Goal: Find specific page/section: Find specific page/section

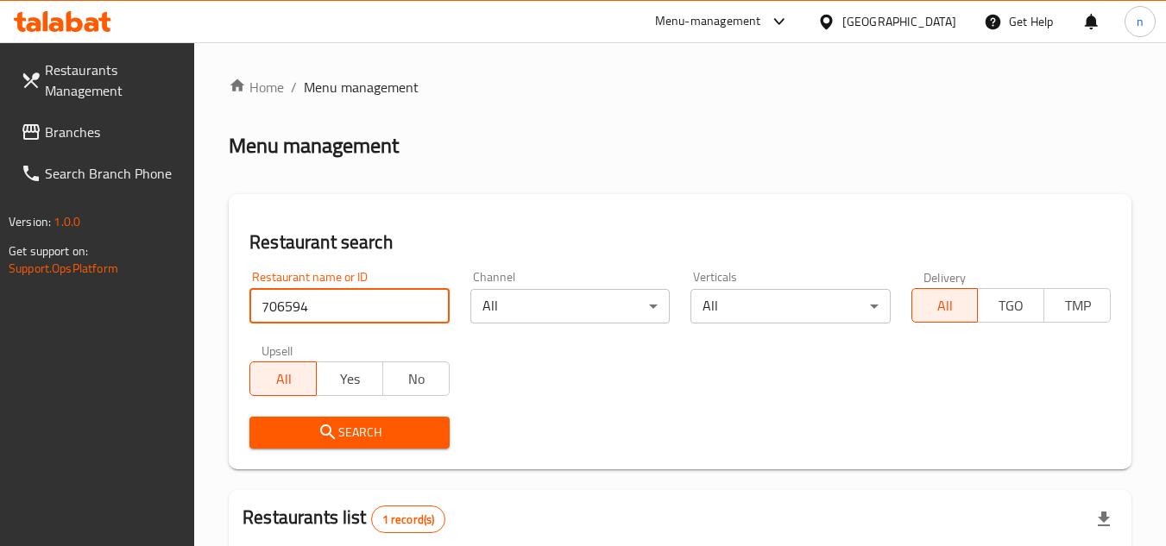
click at [86, 132] on span "Branches" at bounding box center [113, 132] width 136 height 21
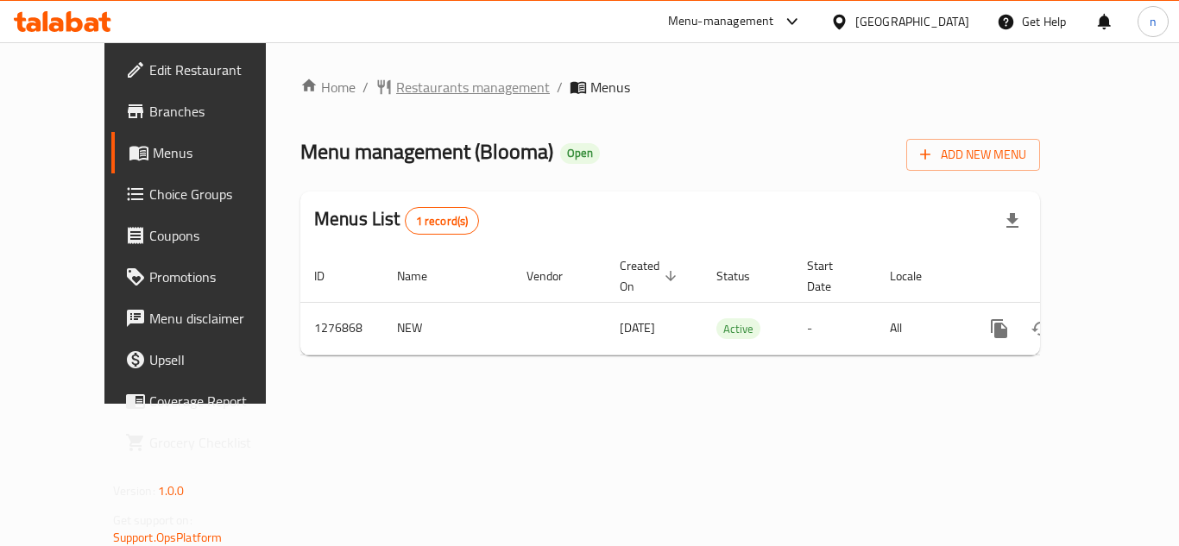
click at [404, 93] on span "Restaurants management" at bounding box center [473, 87] width 154 height 21
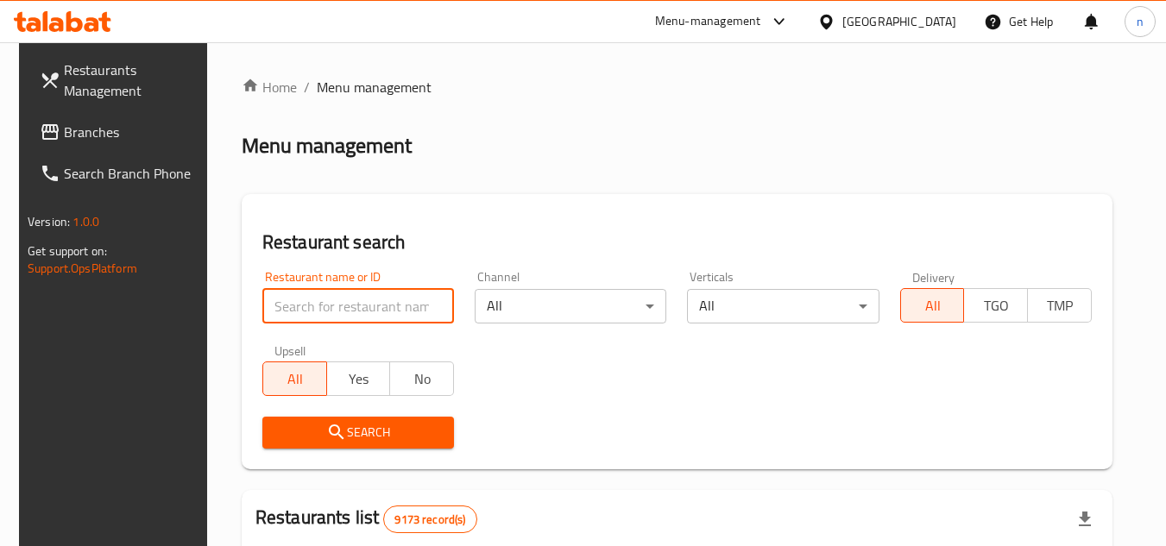
click at [331, 302] on input "search" at bounding box center [358, 306] width 192 height 35
paste input "692177"
type input "692177"
click button "Search" at bounding box center [358, 433] width 192 height 32
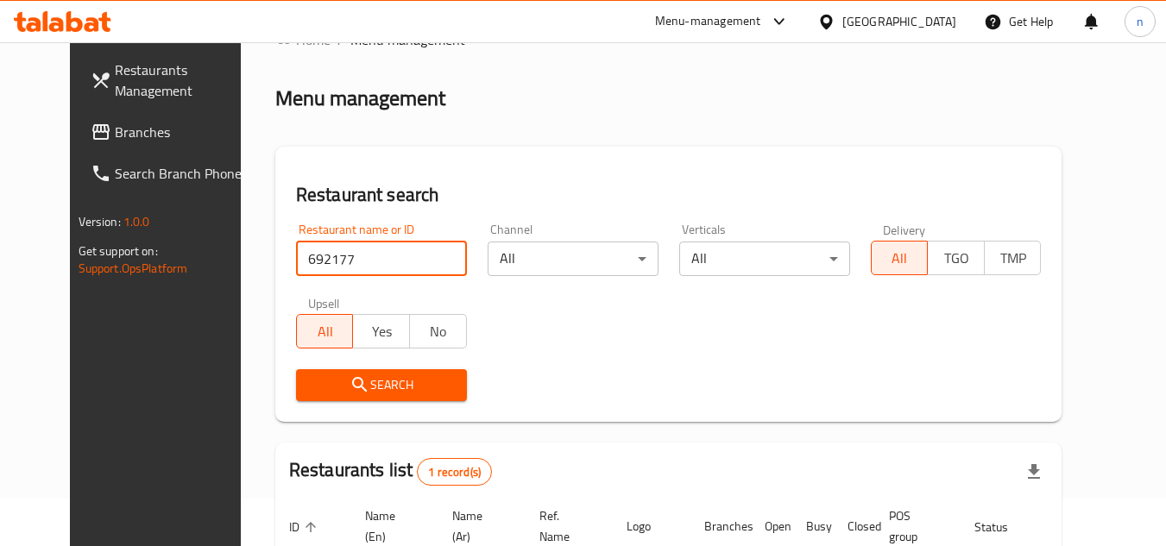
scroll to position [36, 0]
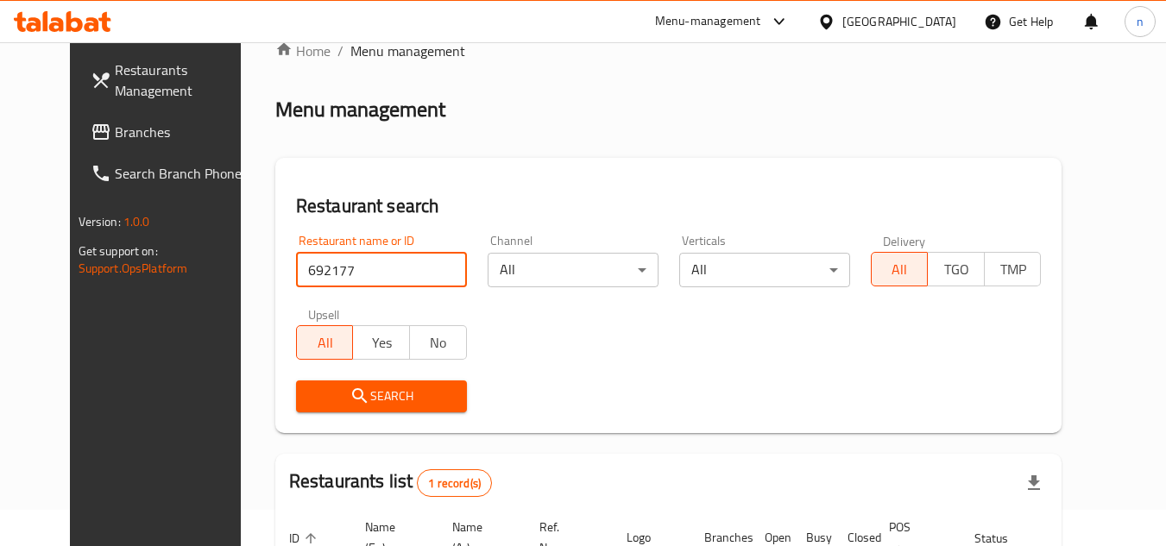
click at [101, 145] on link "Branches" at bounding box center [171, 131] width 188 height 41
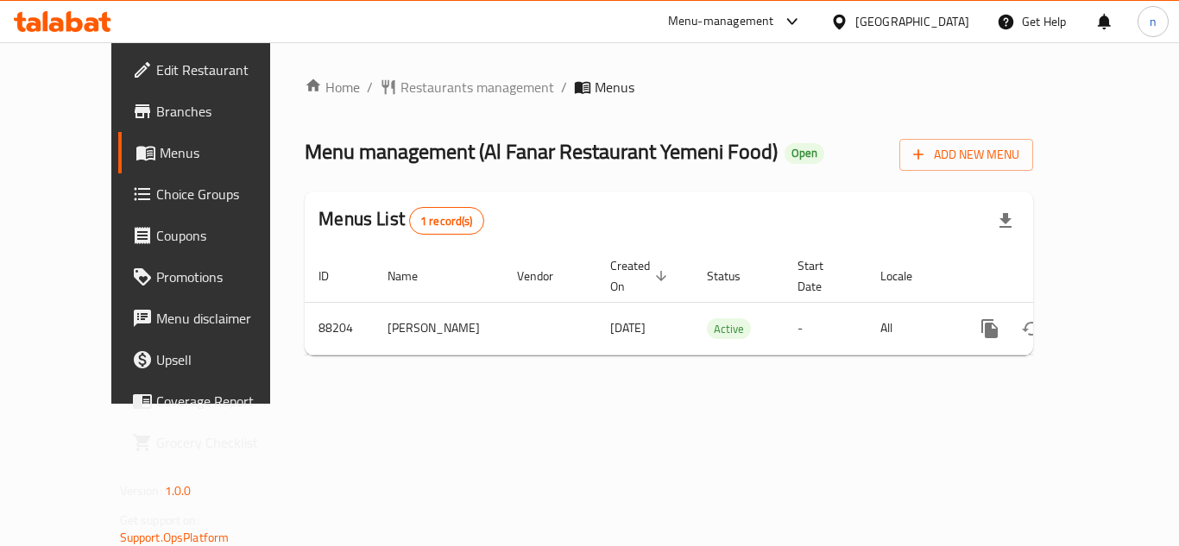
click at [160, 151] on span "Menus" at bounding box center [227, 152] width 135 height 21
click at [401, 88] on span "Restaurants management" at bounding box center [478, 87] width 154 height 21
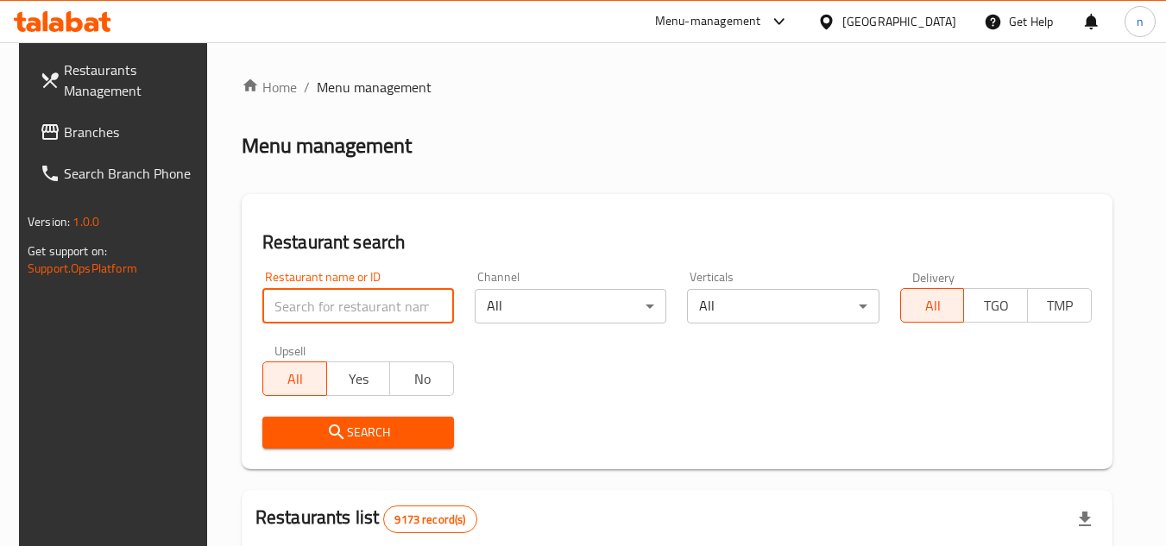
click at [329, 306] on input "search" at bounding box center [358, 306] width 192 height 35
paste input "601168"
type input "601168"
click button "Search" at bounding box center [358, 433] width 192 height 32
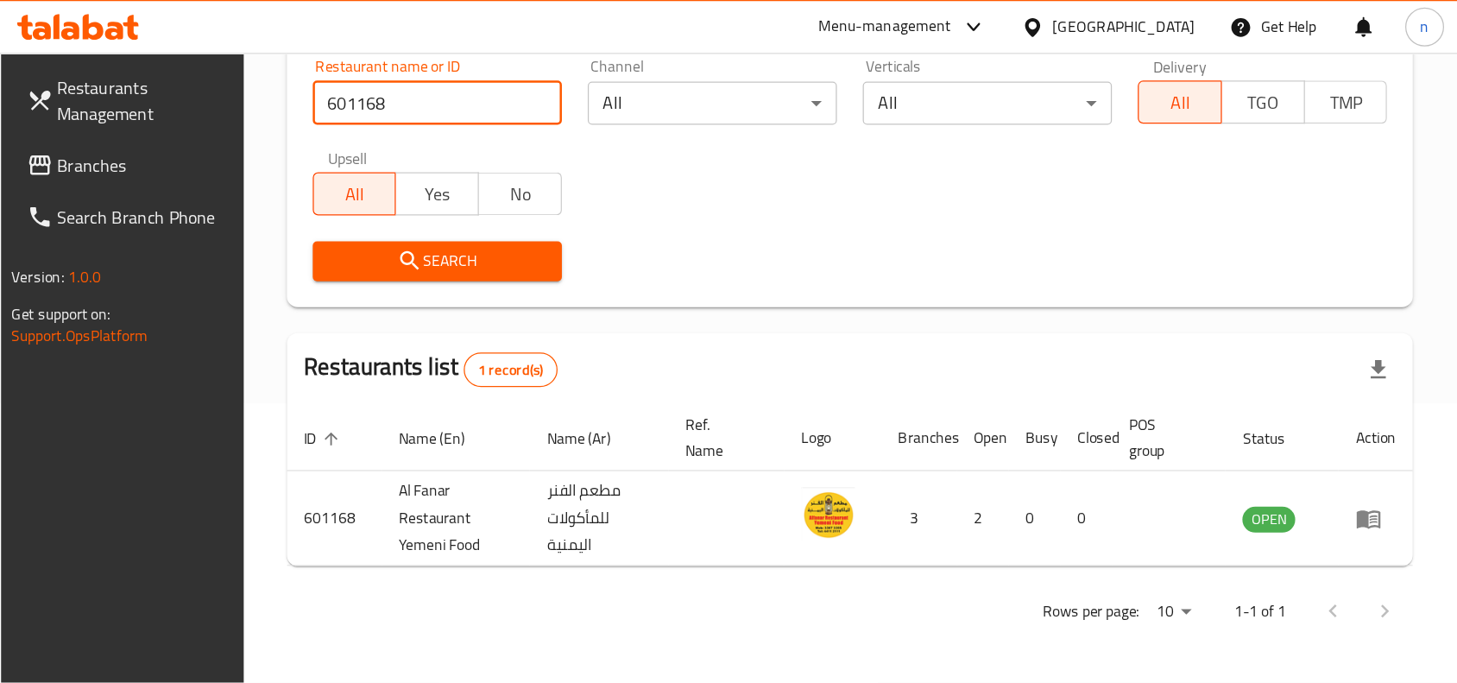
scroll to position [54, 0]
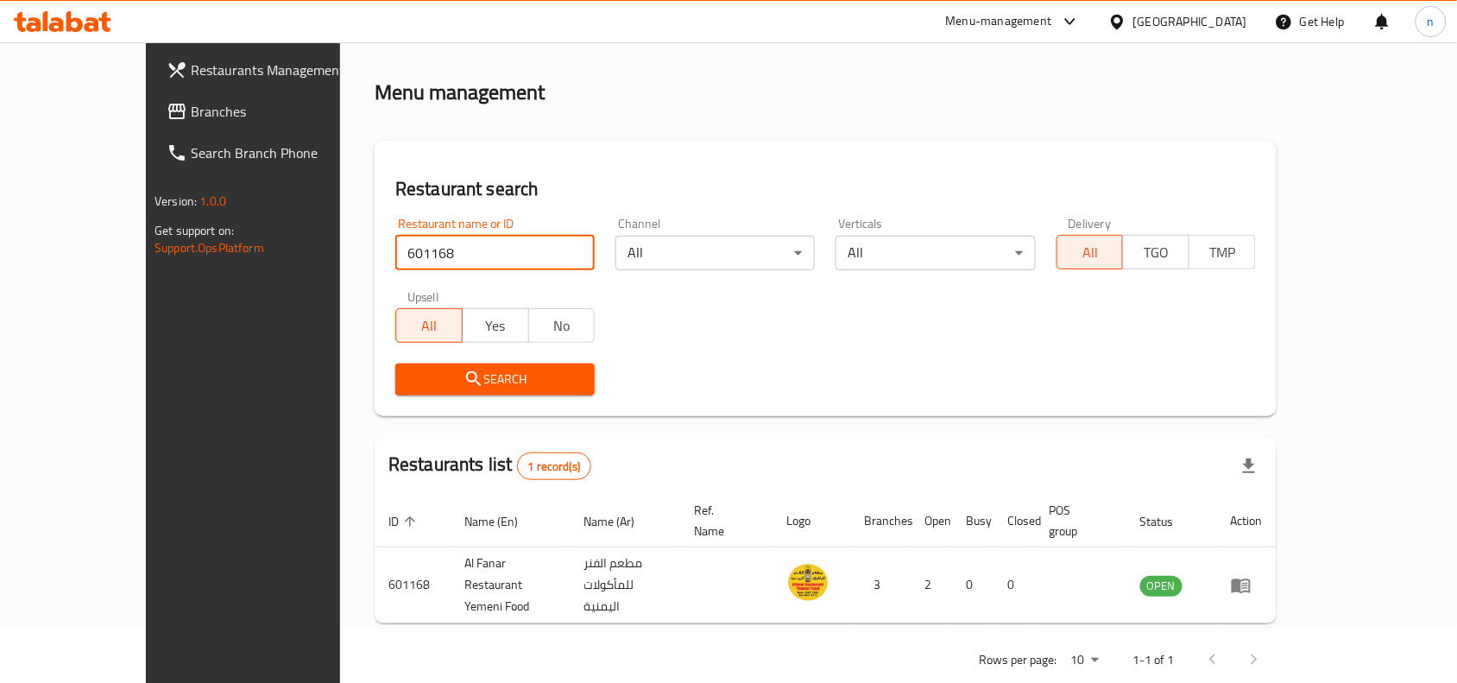
click at [191, 117] on span "Branches" at bounding box center [283, 111] width 185 height 21
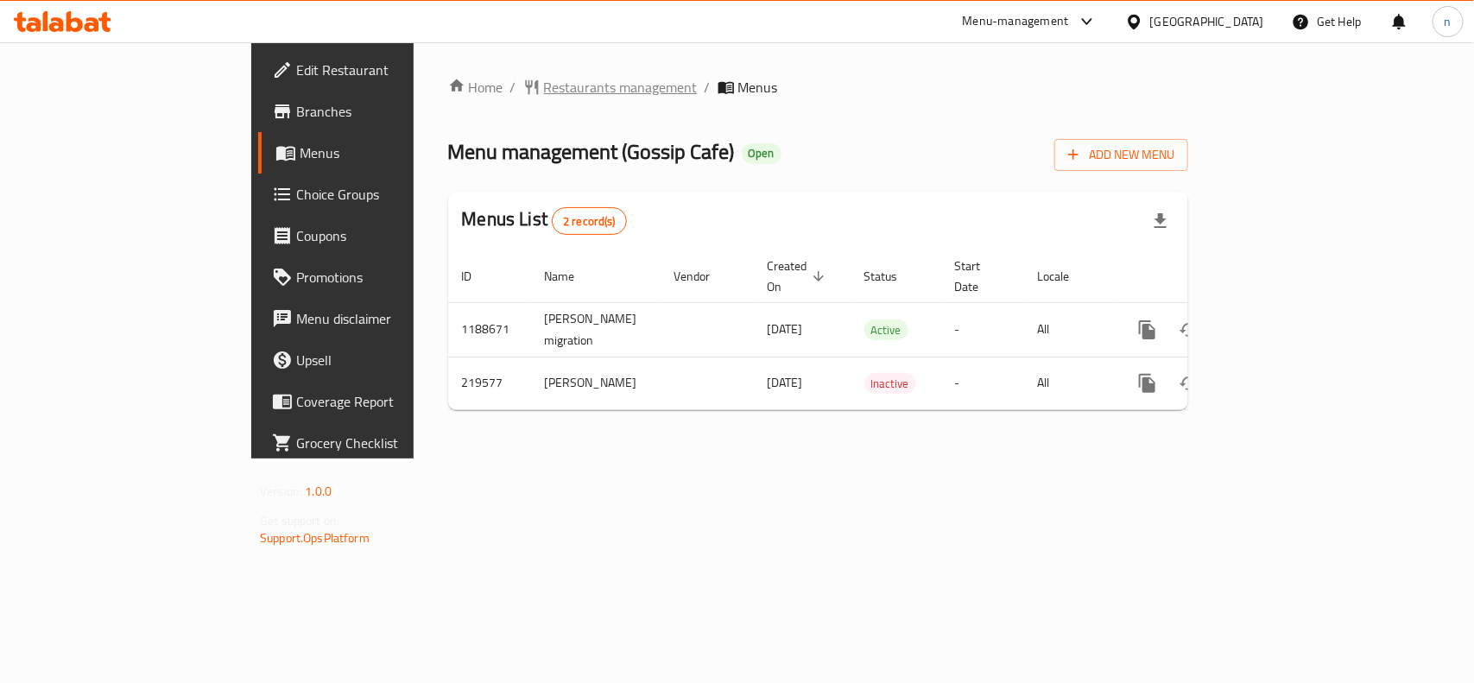
click at [544, 87] on span "Restaurants management" at bounding box center [621, 87] width 154 height 21
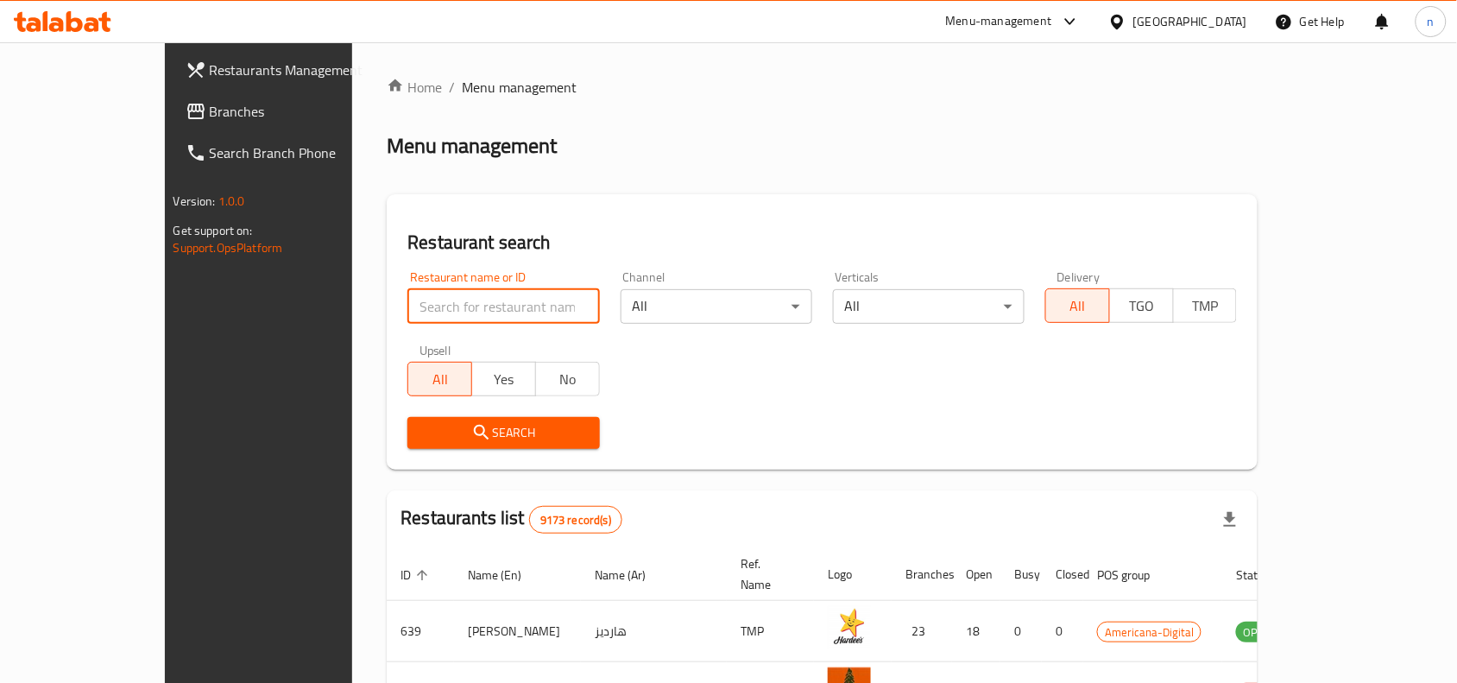
click at [425, 309] on input "search" at bounding box center [503, 306] width 192 height 35
paste input "625088"
type input "625088"
click button "Search" at bounding box center [503, 433] width 192 height 32
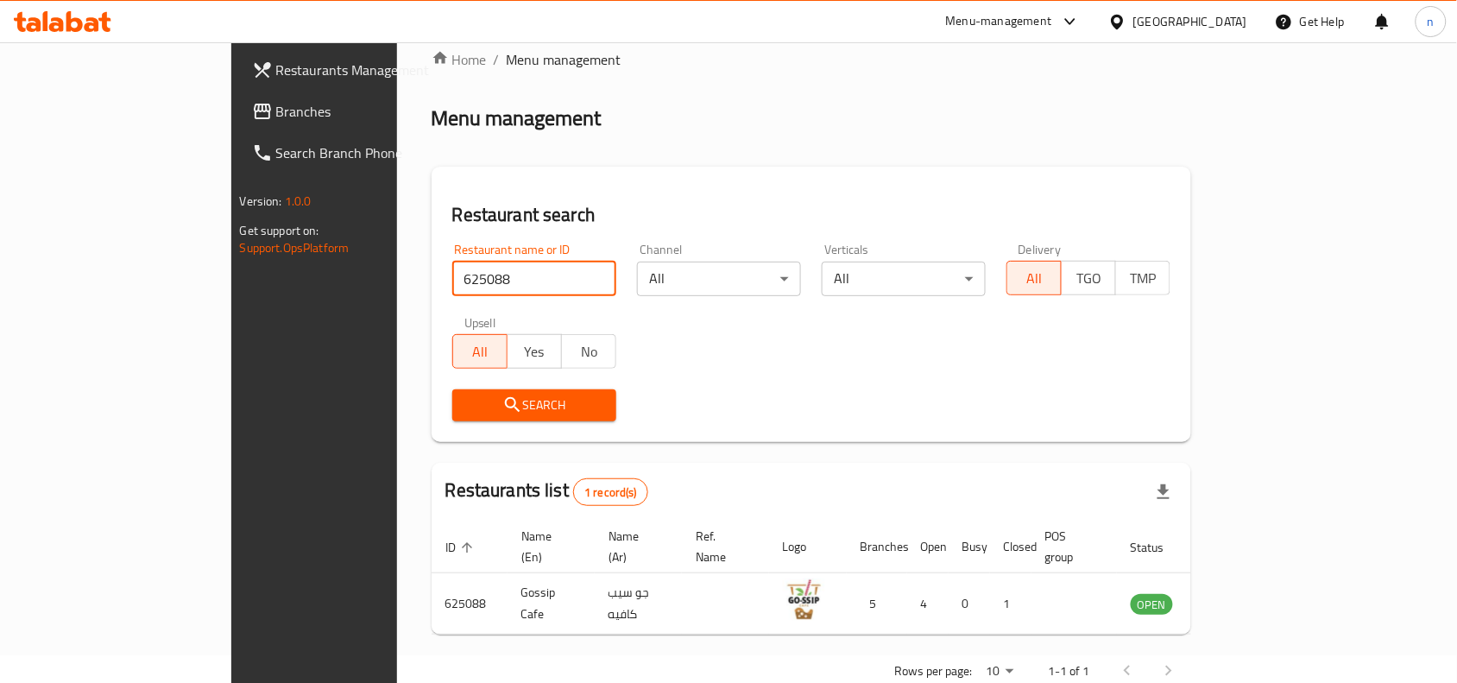
scroll to position [54, 0]
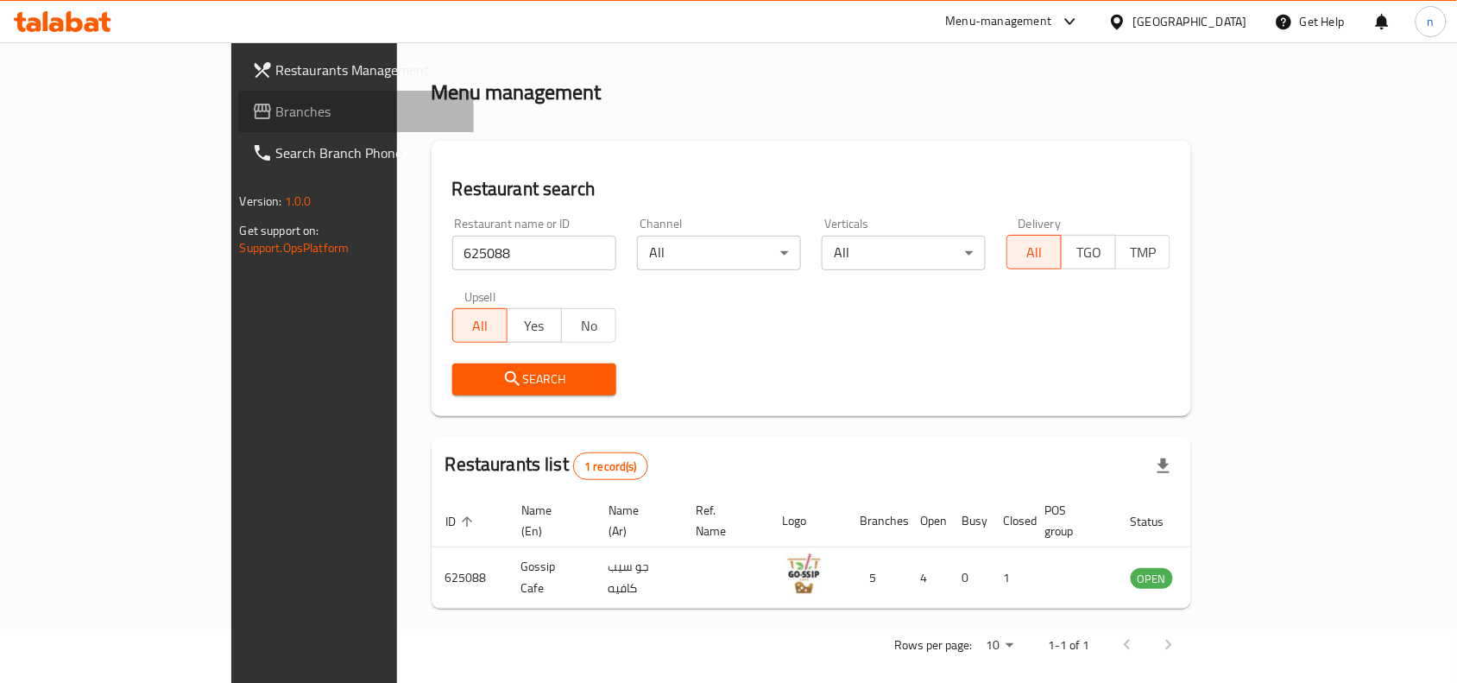
click at [276, 106] on span "Branches" at bounding box center [368, 111] width 185 height 21
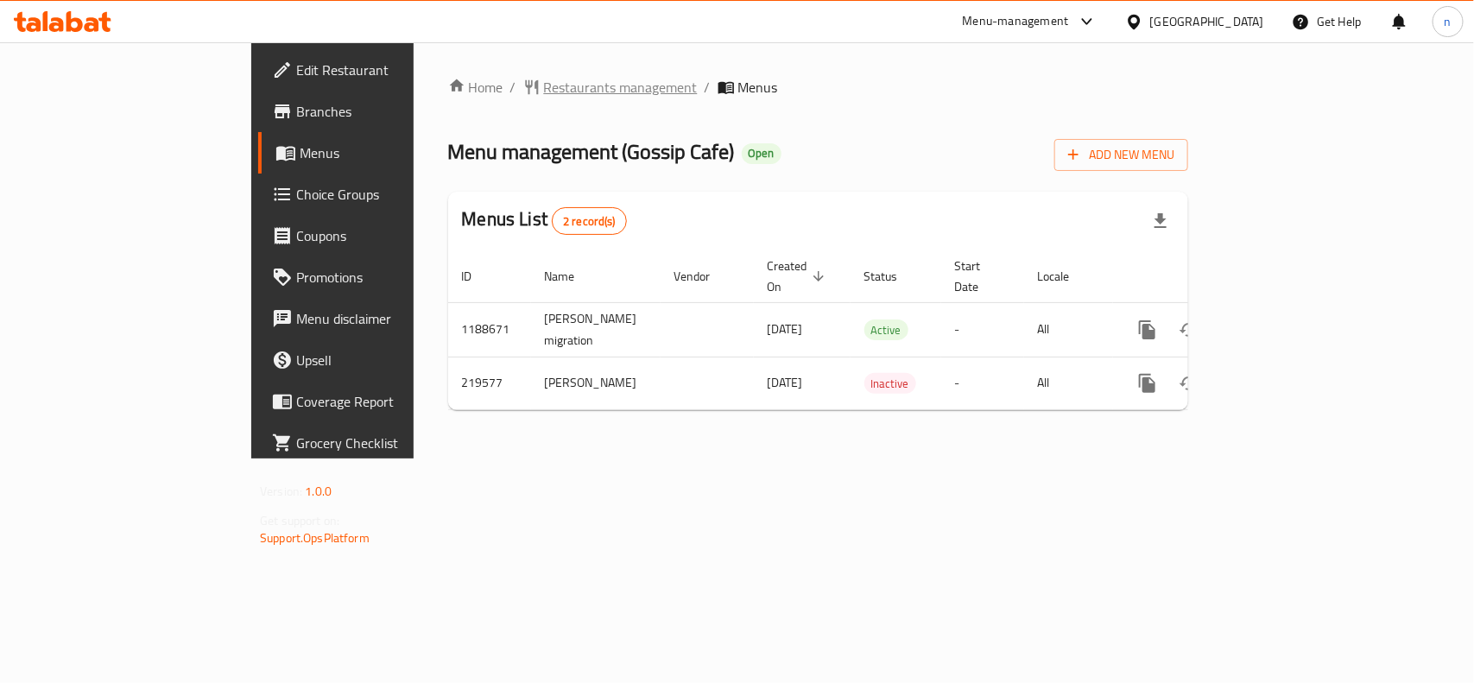
click at [544, 85] on span "Restaurants management" at bounding box center [621, 87] width 154 height 21
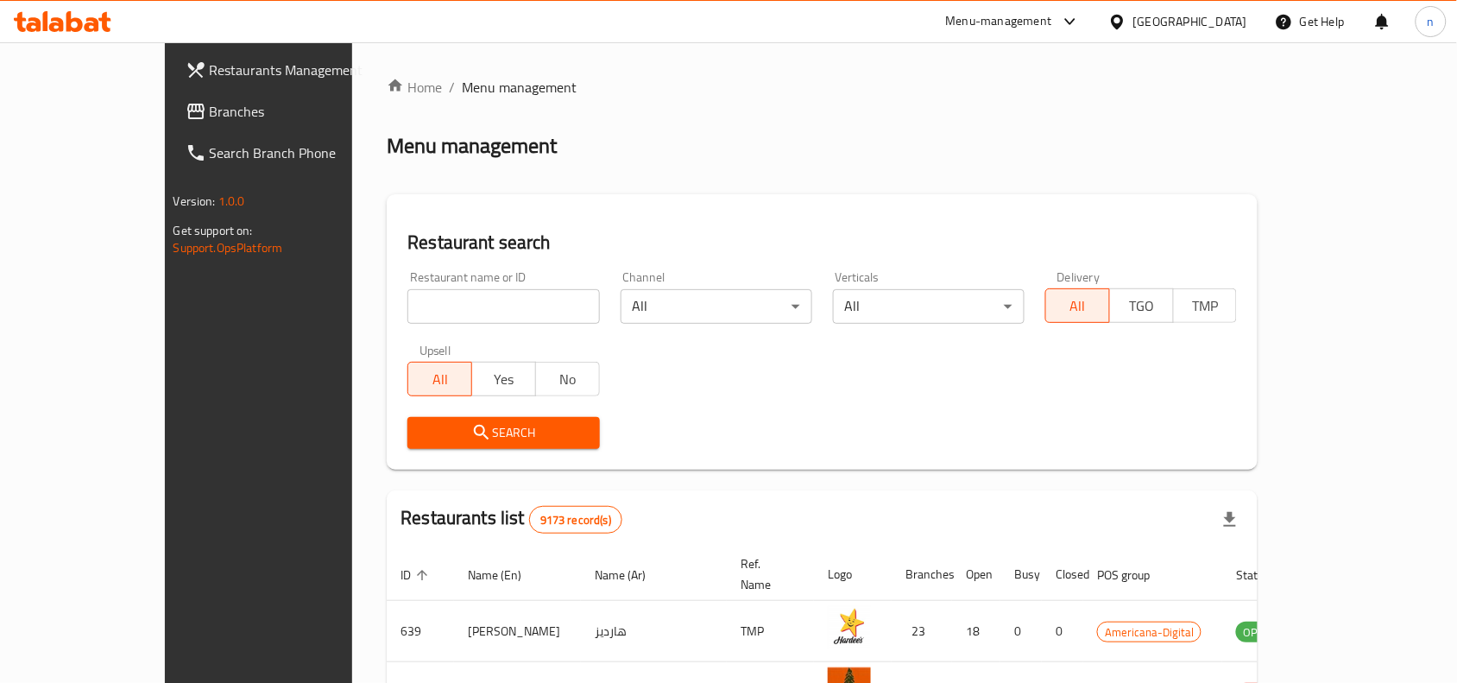
click at [412, 308] on input "search" at bounding box center [503, 306] width 192 height 35
paste input "625088"
type input "625088"
click button "Search" at bounding box center [503, 433] width 192 height 32
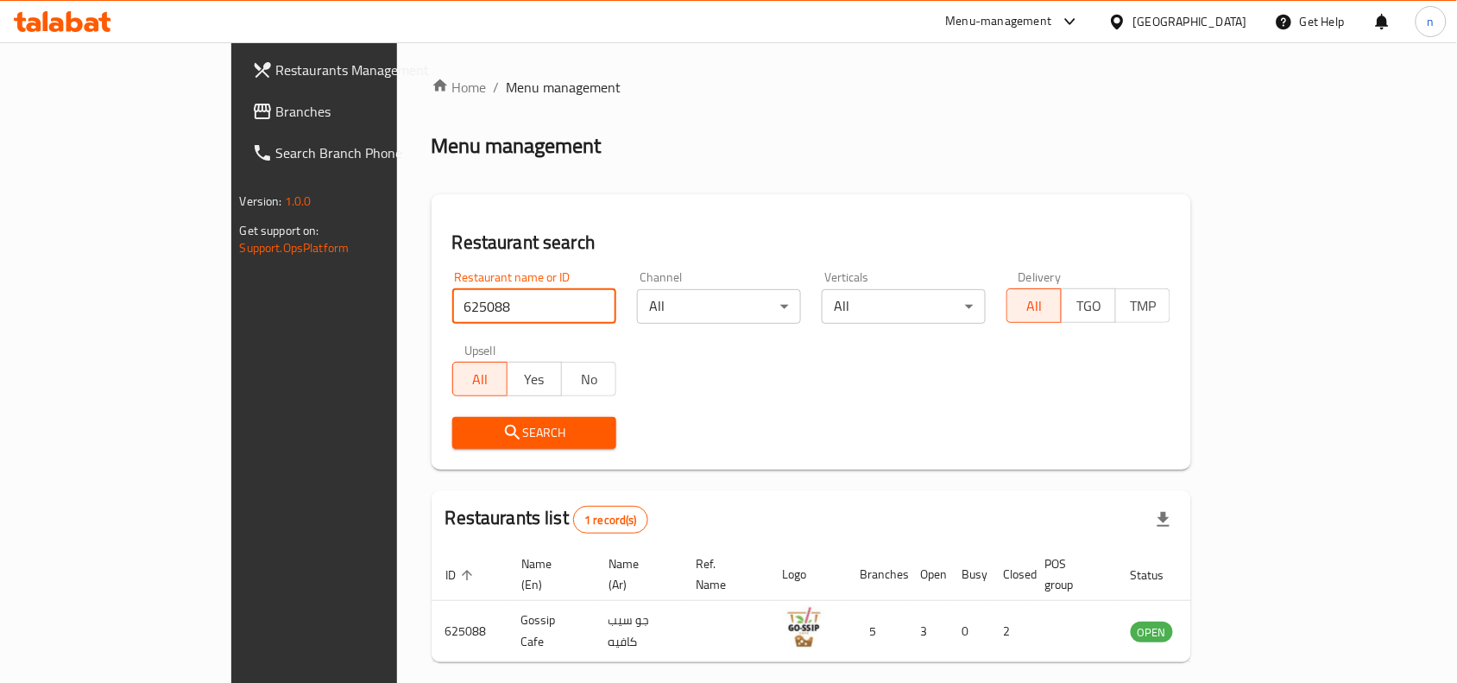
scroll to position [54, 0]
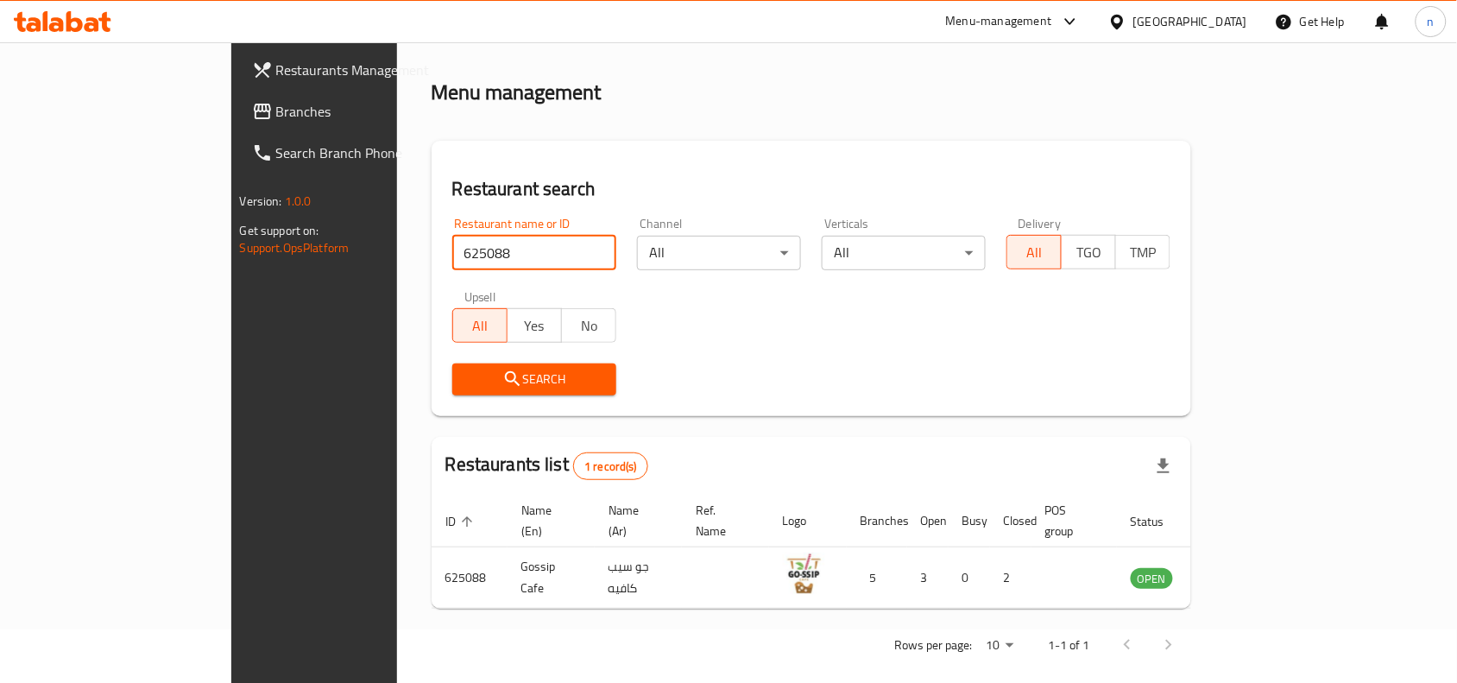
click at [276, 106] on span "Branches" at bounding box center [368, 111] width 185 height 21
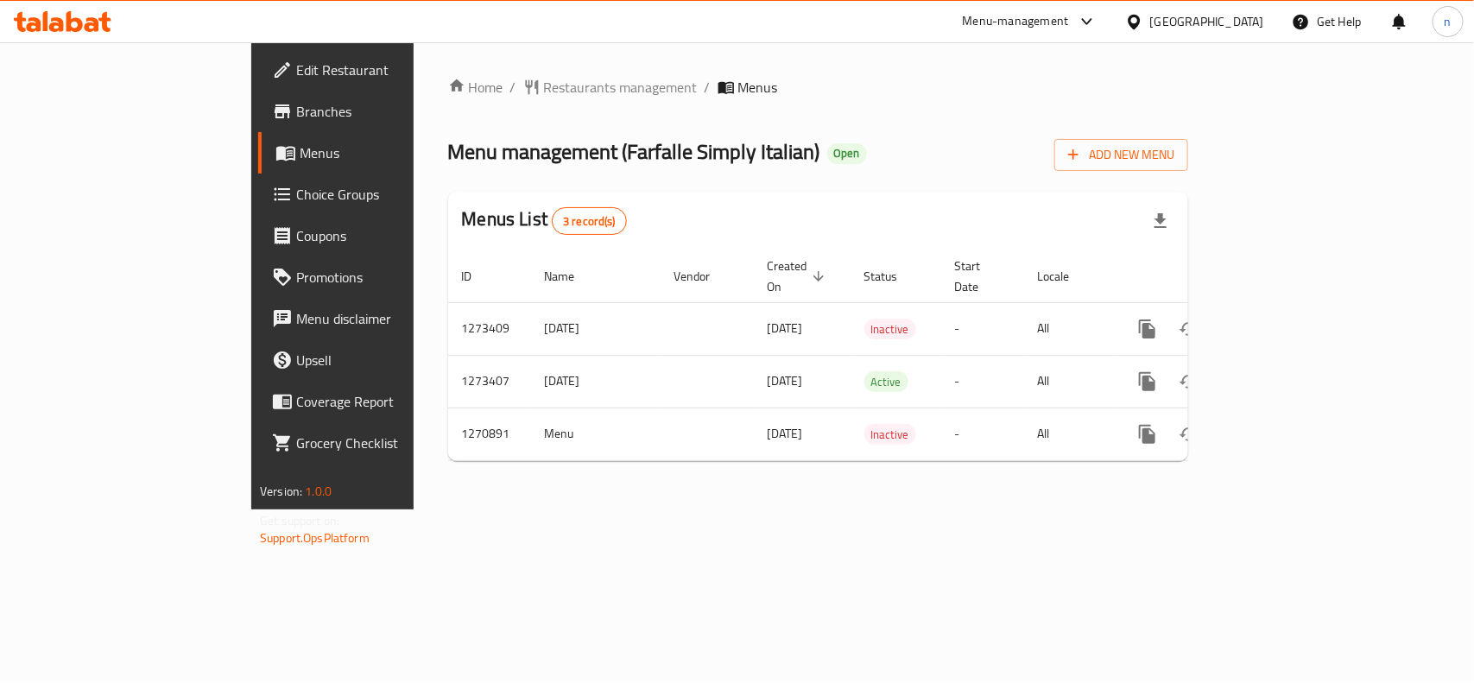
click at [296, 61] on span "Edit Restaurant" at bounding box center [389, 70] width 187 height 21
click at [544, 84] on span "Restaurants management" at bounding box center [621, 87] width 154 height 21
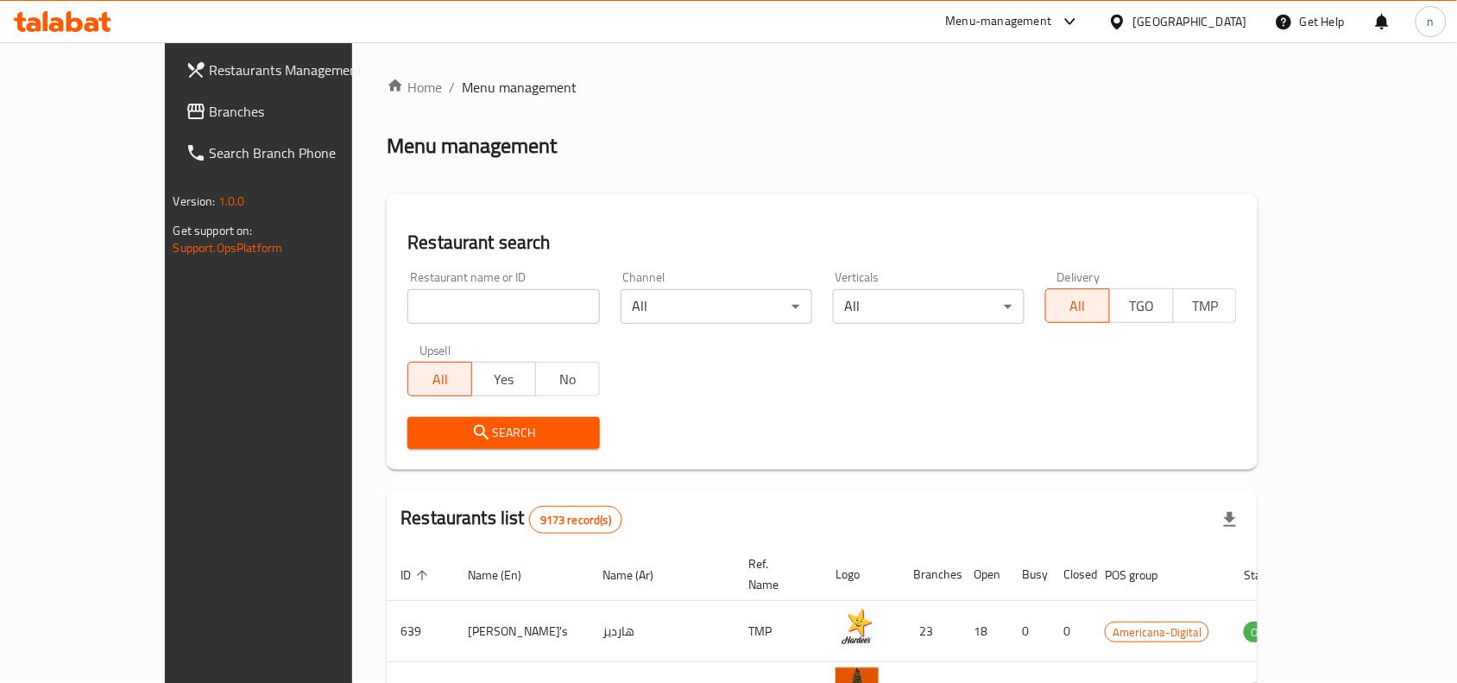
click at [420, 313] on input "search" at bounding box center [503, 306] width 192 height 35
paste input "689407"
type input "689407"
click button "Search" at bounding box center [503, 433] width 192 height 32
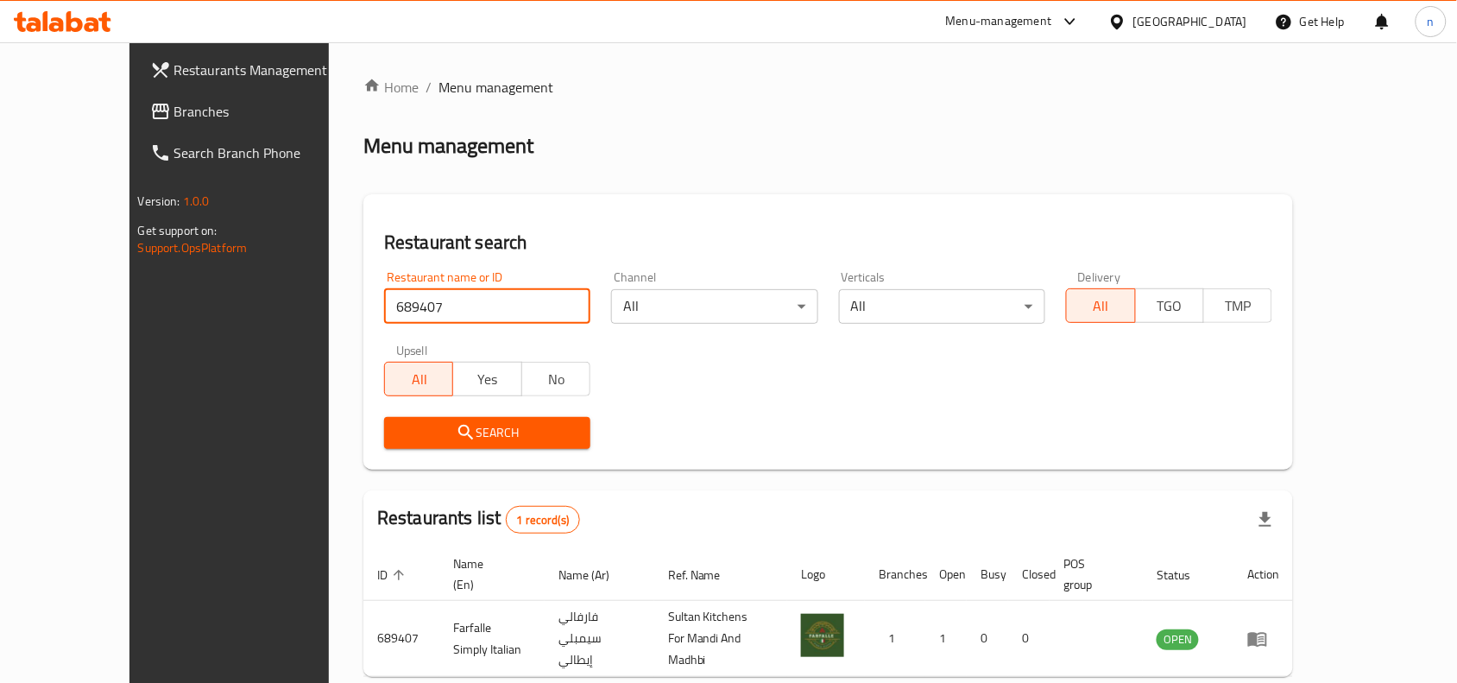
scroll to position [54, 0]
